Goal: Browse casually

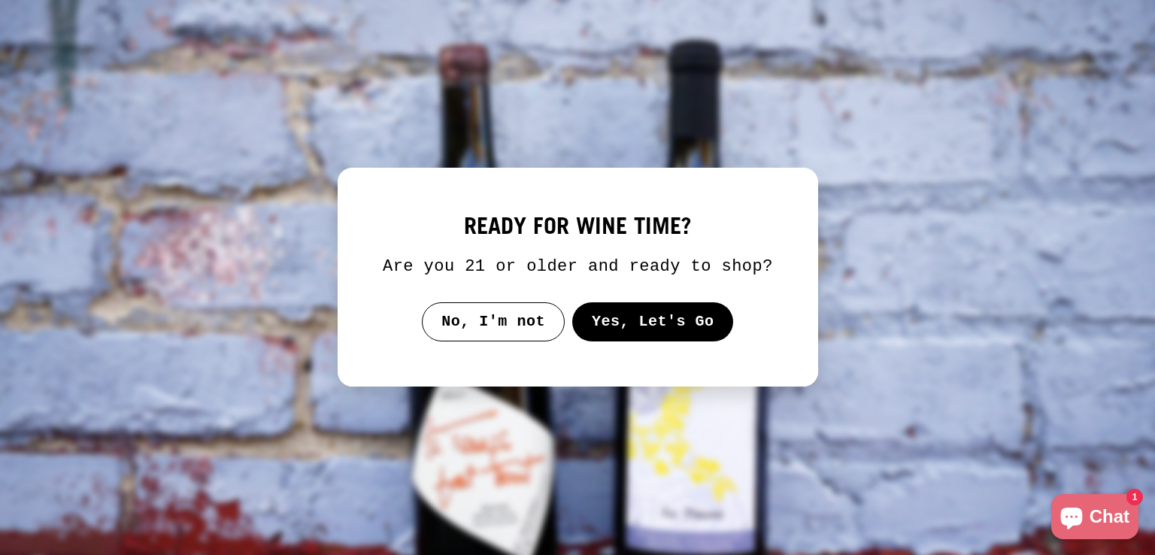
click at [621, 331] on button "Yes, Let's Go" at bounding box center [652, 321] width 162 height 39
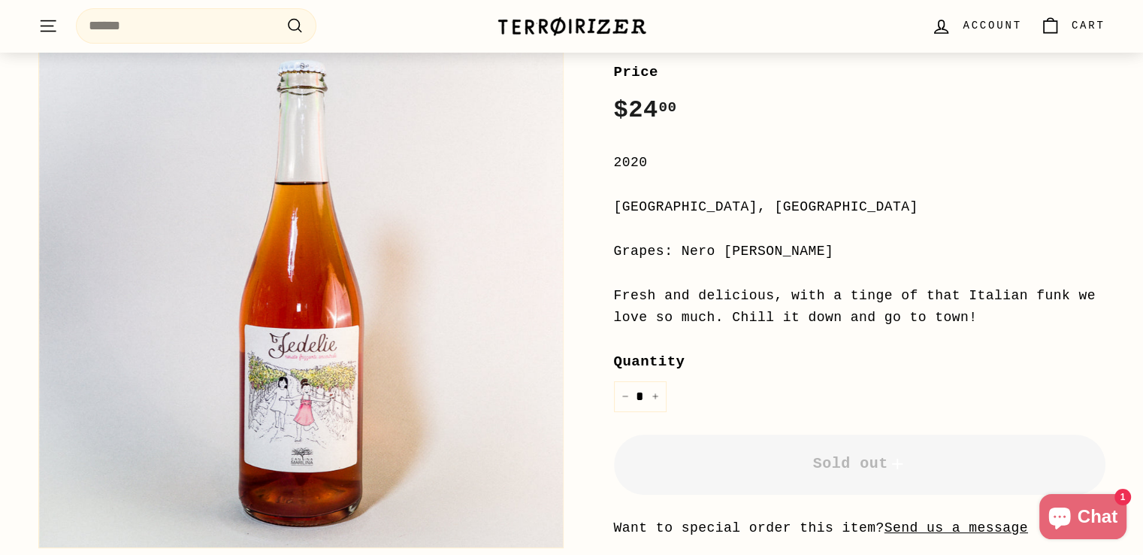
scroll to position [262, 0]
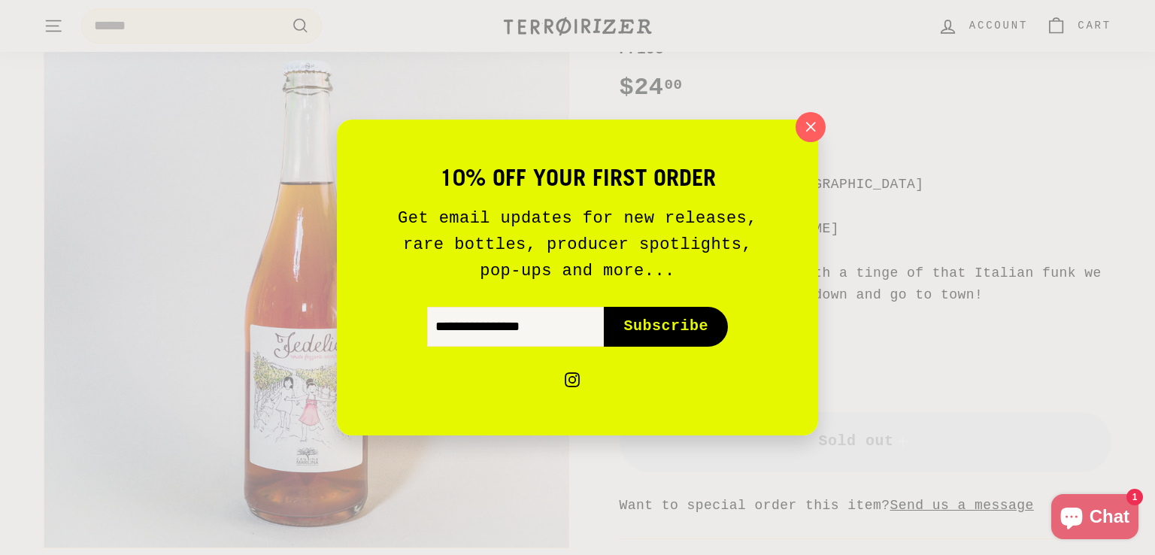
click at [815, 122] on icon "button" at bounding box center [811, 127] width 10 height 10
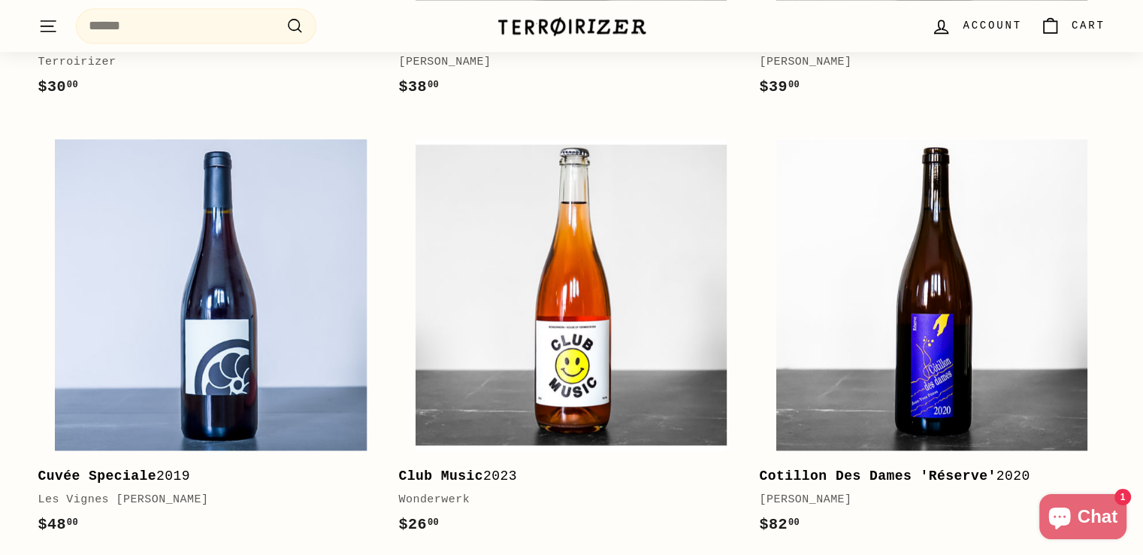
scroll to position [2098, 0]
